Goal: Information Seeking & Learning: Compare options

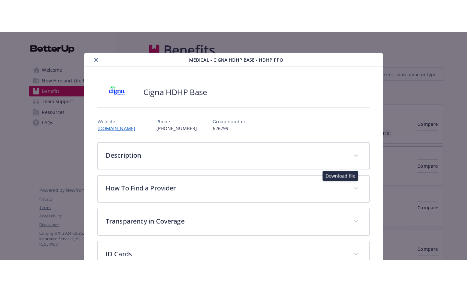
scroll to position [295, 0]
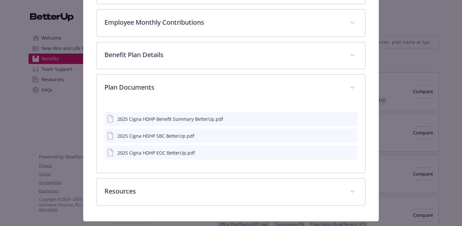
click at [165, 155] on div "2025 Cigna HDHP EOC BetterUp.pdf" at bounding box center [157, 152] width 78 height 7
click at [162, 151] on div "2025 Cigna HDHP EOC BetterUp.pdf" at bounding box center [157, 152] width 78 height 7
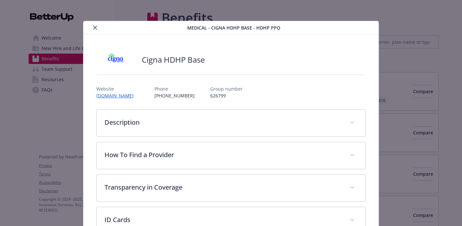
scroll to position [19, 0]
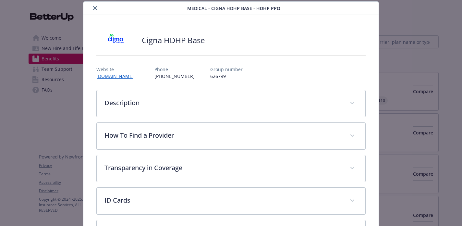
click at [97, 9] on button "close" at bounding box center [95, 8] width 8 height 8
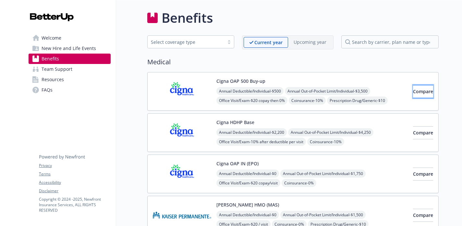
click at [415, 93] on span "Compare" at bounding box center [423, 91] width 20 height 6
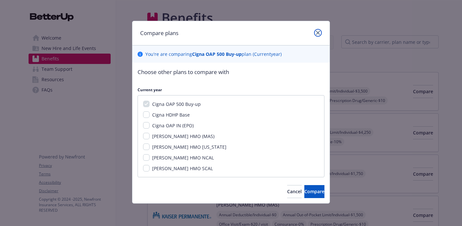
click at [320, 31] on link "close" at bounding box center [318, 33] width 8 height 8
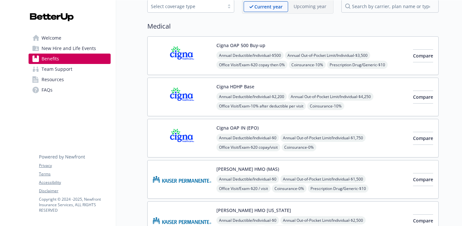
scroll to position [53, 0]
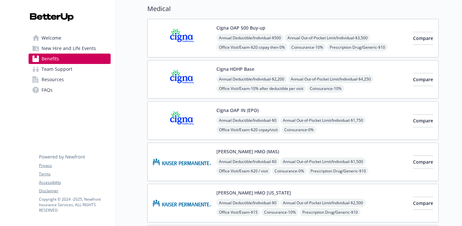
click at [229, 71] on button "Cigna HDHP Base" at bounding box center [236, 69] width 38 height 7
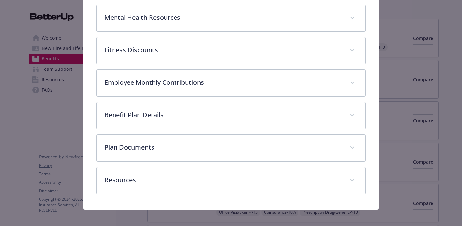
scroll to position [240, 0]
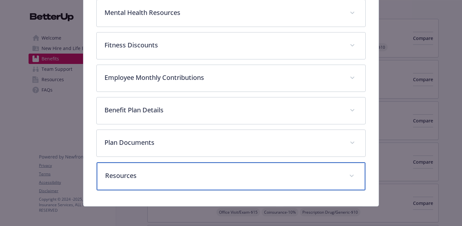
click at [139, 180] on p "Resources" at bounding box center [223, 176] width 236 height 10
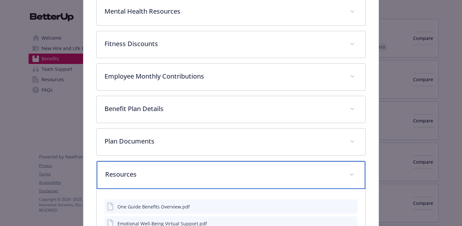
scroll to position [279, 0]
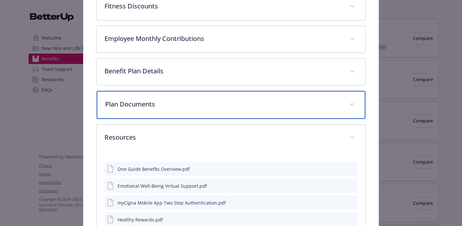
click at [152, 107] on p "Plan Documents" at bounding box center [223, 104] width 236 height 10
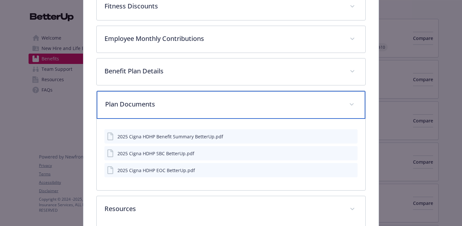
click at [152, 108] on p "Plan Documents" at bounding box center [223, 104] width 236 height 10
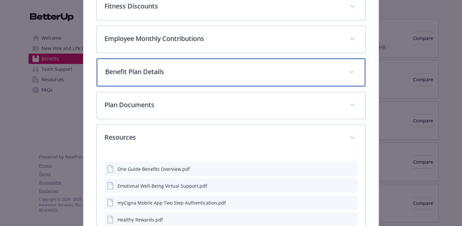
click at [154, 68] on p "Benefit Plan Details" at bounding box center [223, 72] width 236 height 10
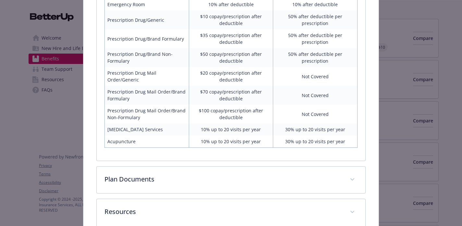
scroll to position [551, 0]
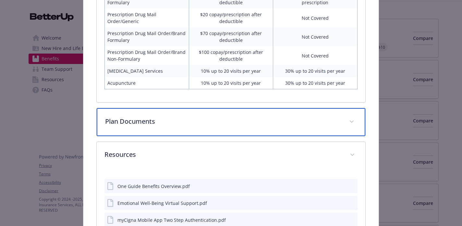
click at [150, 124] on p "Plan Documents" at bounding box center [223, 122] width 236 height 10
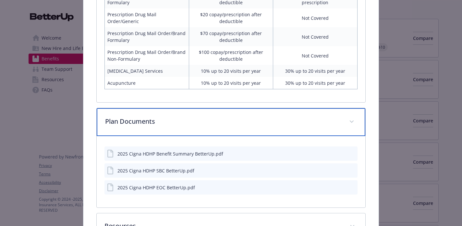
scroll to position [550, 0]
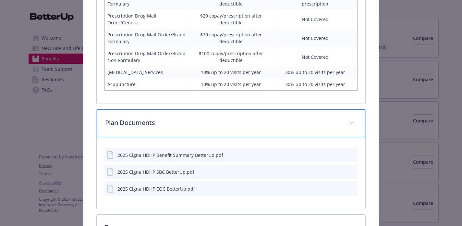
click at [151, 123] on p "Plan Documents" at bounding box center [223, 123] width 236 height 10
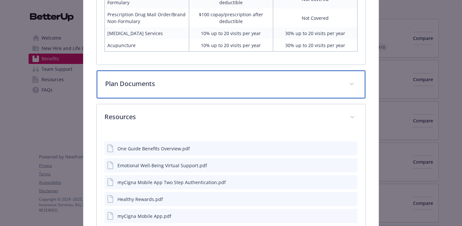
scroll to position [594, 0]
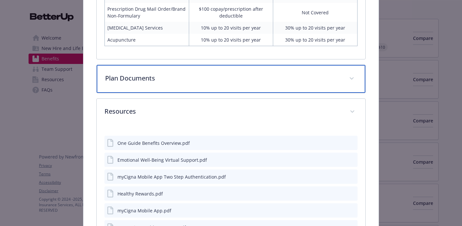
click at [160, 72] on div "Plan Documents" at bounding box center [231, 79] width 268 height 28
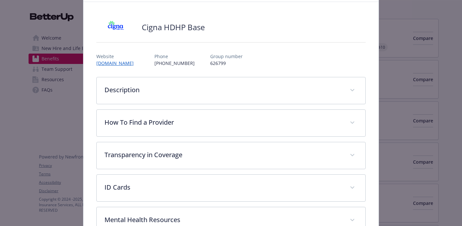
scroll to position [0, 0]
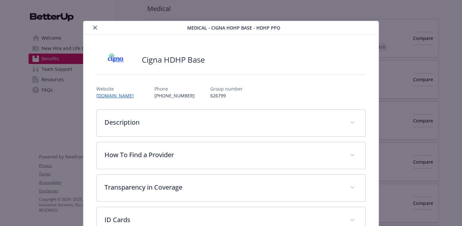
click at [93, 28] on icon "close" at bounding box center [95, 28] width 4 height 4
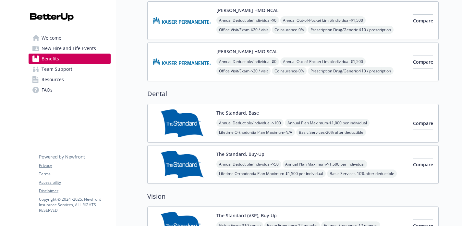
scroll to position [316, 0]
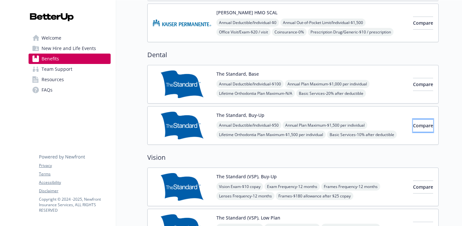
click at [413, 125] on span "Compare" at bounding box center [423, 125] width 20 height 6
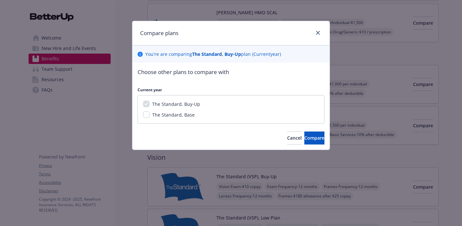
click at [168, 116] on span "The Standard, Base" at bounding box center [173, 115] width 43 height 6
click at [150, 116] on input "The Standard, Base" at bounding box center [146, 114] width 6 height 6
checkbox input "true"
click at [305, 136] on span "Compare" at bounding box center [314, 138] width 20 height 6
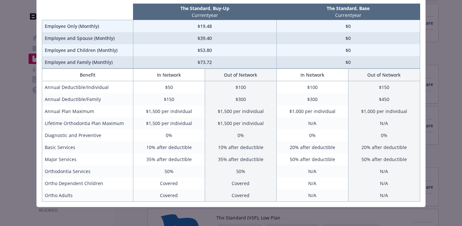
scroll to position [49, 0]
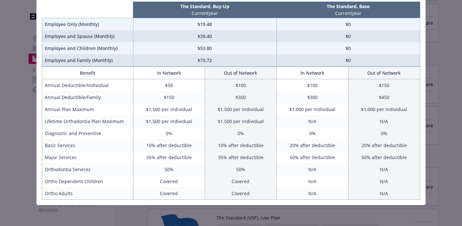
click at [5, 79] on div "Benefits Info The Standard, Buy-Up Current year The Standard, Base Current year…" at bounding box center [231, 113] width 462 height 226
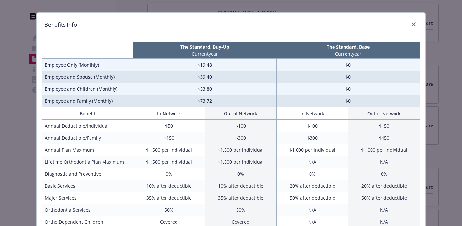
scroll to position [0, 0]
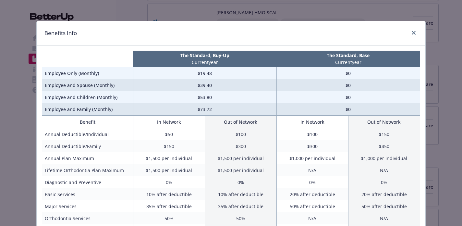
click at [408, 38] on div "Benefits Info" at bounding box center [231, 33] width 389 height 24
click at [412, 34] on icon "close" at bounding box center [414, 33] width 4 height 4
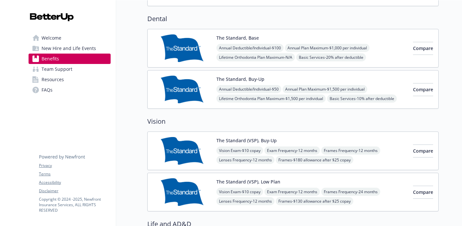
scroll to position [390, 0]
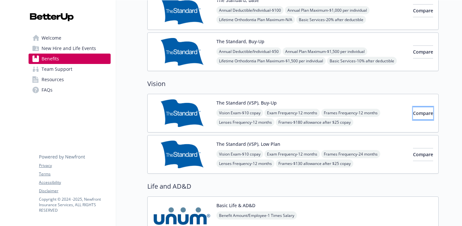
click at [419, 117] on button "Compare" at bounding box center [423, 113] width 20 height 13
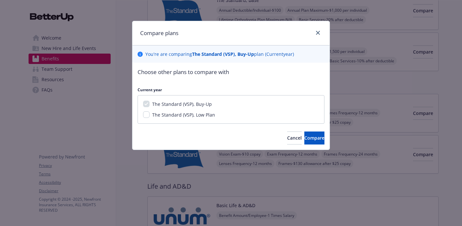
click at [158, 118] on span "The Standard (VSP), Low Plan" at bounding box center [183, 115] width 63 height 6
click at [150, 118] on input "The Standard (VSP), Low Plan" at bounding box center [146, 114] width 6 height 6
checkbox input "true"
click at [310, 137] on span "Compare" at bounding box center [314, 138] width 20 height 6
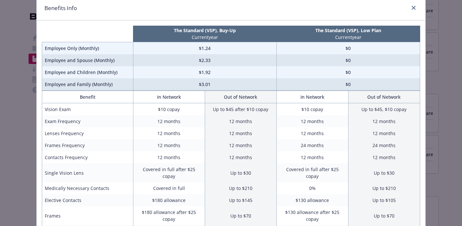
scroll to position [0, 0]
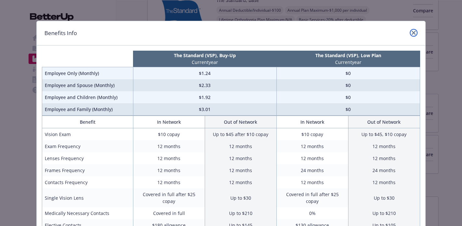
click at [411, 35] on link "close" at bounding box center [414, 33] width 8 height 8
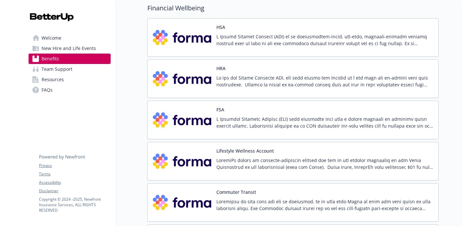
scroll to position [904, 0]
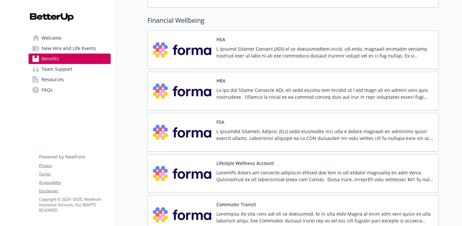
click at [258, 79] on div "HRA" at bounding box center [325, 91] width 217 height 28
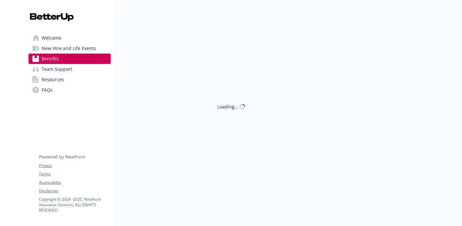
scroll to position [904, 0]
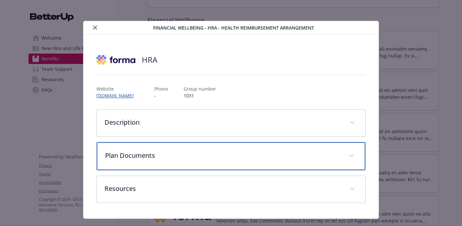
click at [180, 153] on p "Plan Documents" at bounding box center [223, 156] width 236 height 10
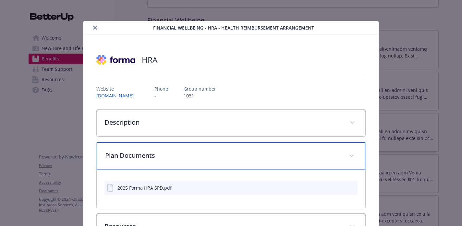
scroll to position [25, 0]
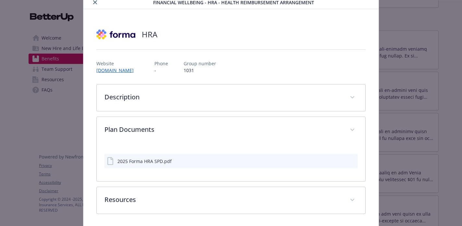
click at [338, 161] on icon "download file" at bounding box center [340, 160] width 5 height 5
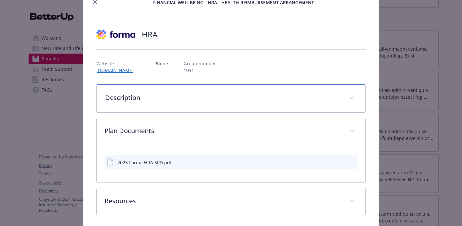
click at [214, 90] on div "Description" at bounding box center [231, 98] width 268 height 28
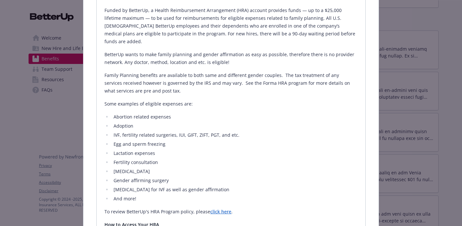
scroll to position [167, 0]
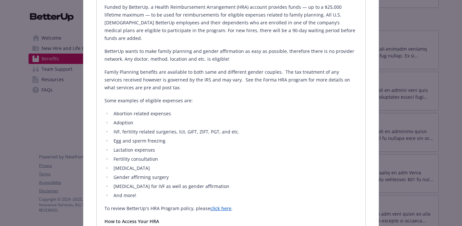
click at [215, 205] on link "click here" at bounding box center [220, 208] width 21 height 6
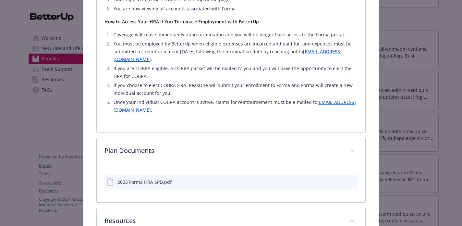
scroll to position [476, 0]
